Goal: Task Accomplishment & Management: Manage account settings

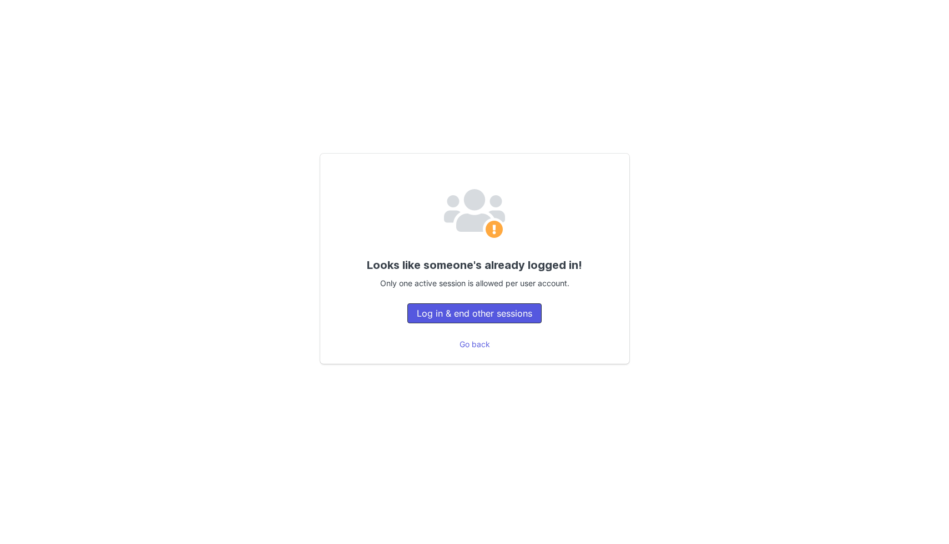
click at [469, 310] on button "Log in & end other sessions" at bounding box center [474, 313] width 134 height 20
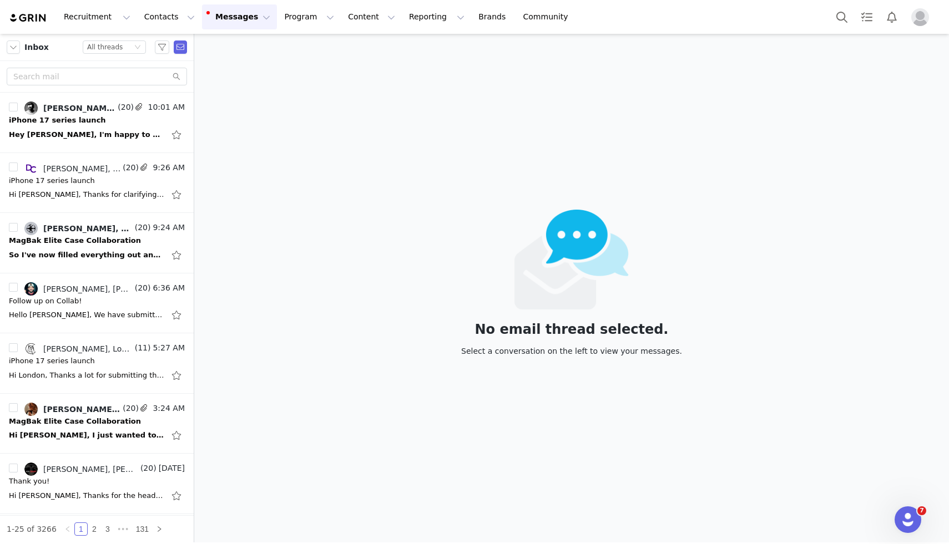
click at [920, 23] on img "Profile" at bounding box center [920, 17] width 18 height 18
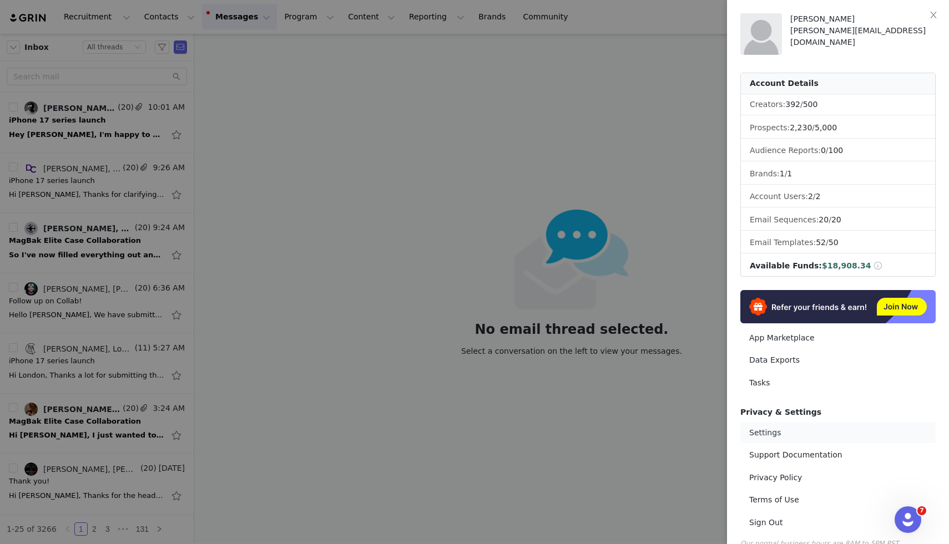
click at [780, 432] on link "Settings" at bounding box center [837, 433] width 195 height 21
select select "UTC"
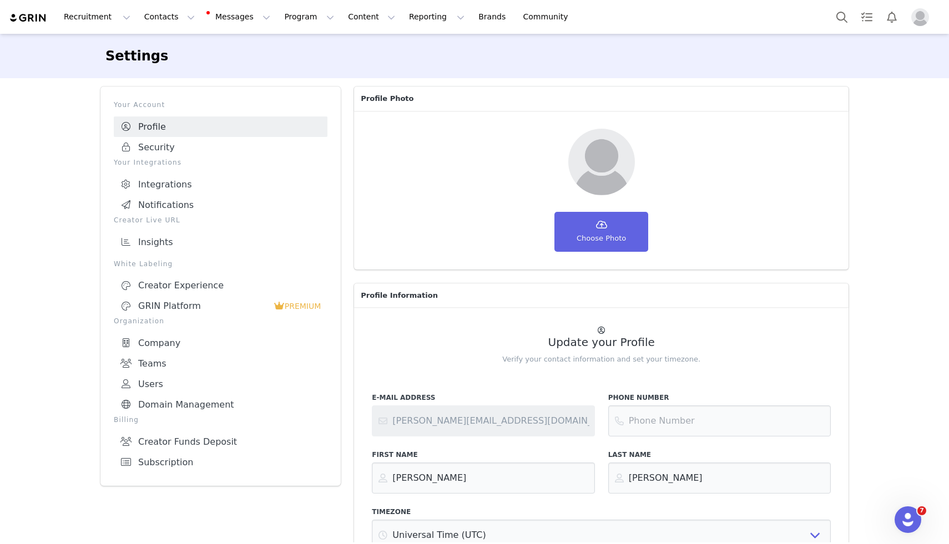
scroll to position [78, 0]
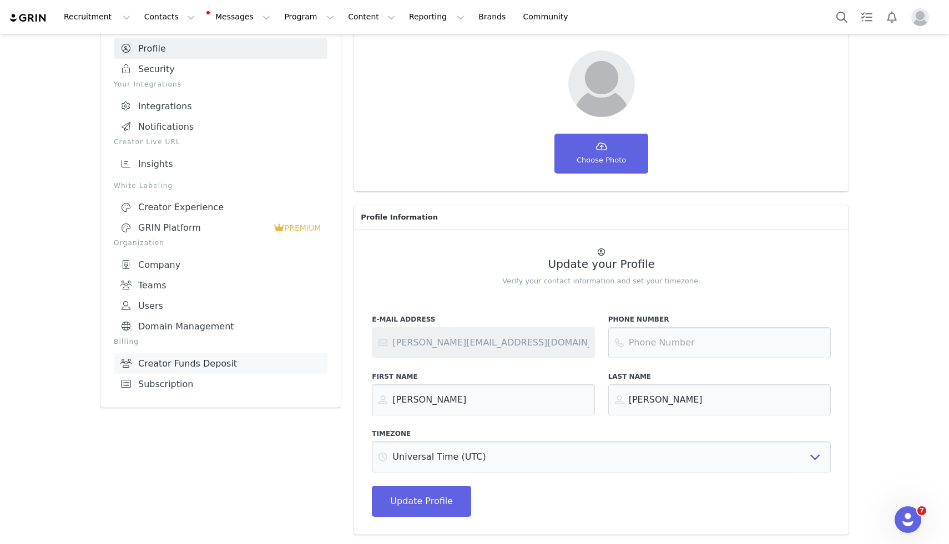
click at [198, 353] on link "Creator Funds Deposit" at bounding box center [221, 363] width 214 height 21
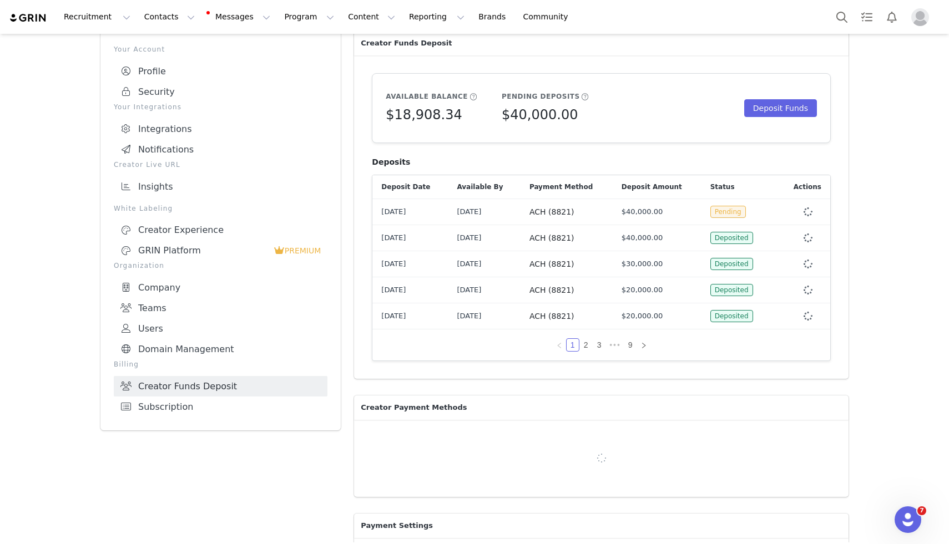
scroll to position [78, 0]
